Goal: Task Accomplishment & Management: Use online tool/utility

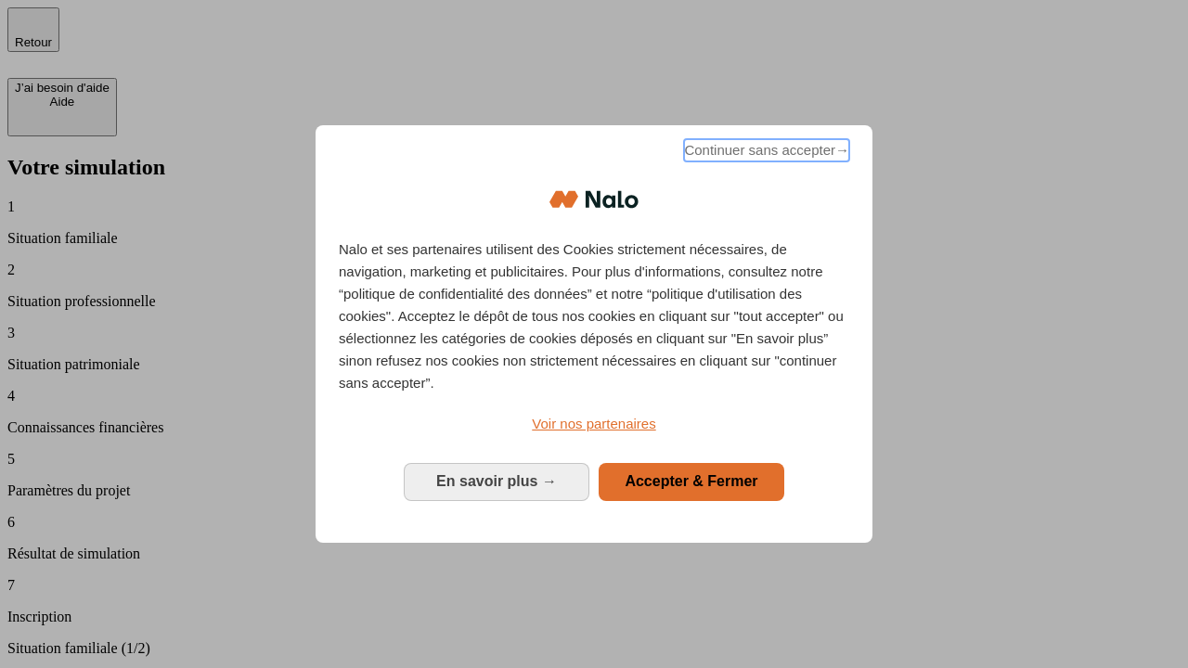
click at [765, 153] on span "Continuer sans accepter →" at bounding box center [766, 150] width 165 height 22
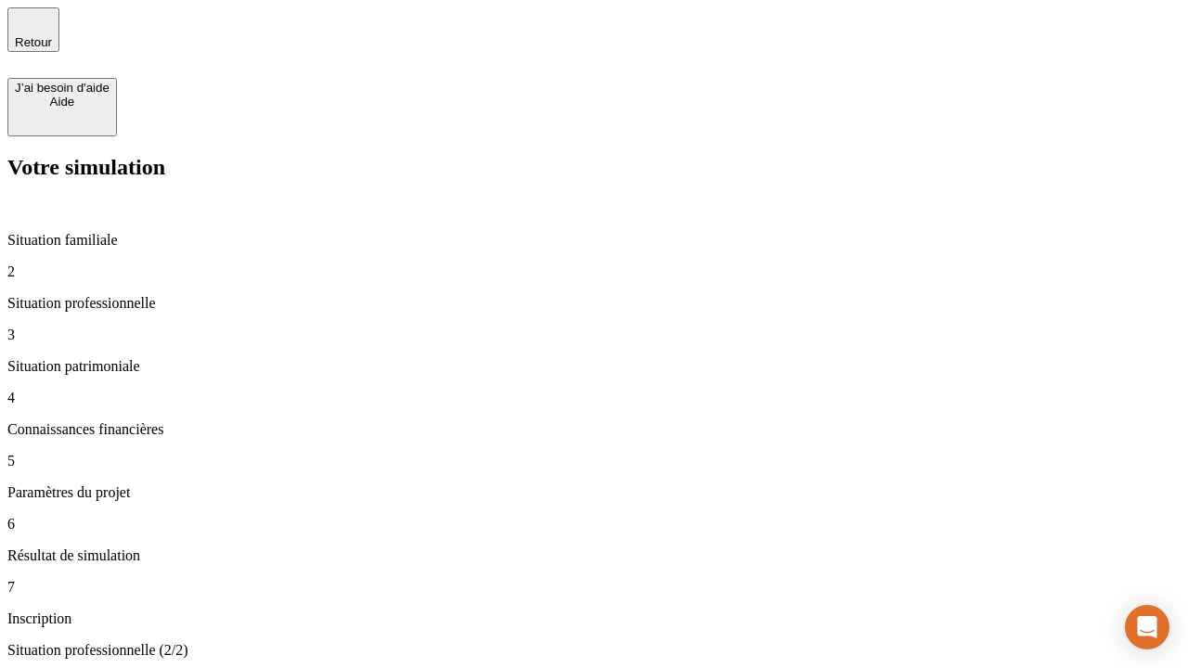
type input "30 000"
